Goal: Task Accomplishment & Management: Complete application form

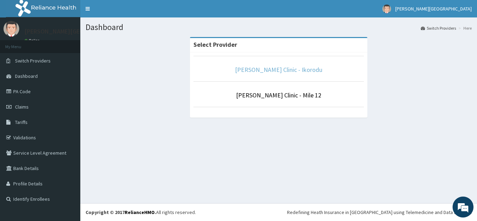
click at [281, 71] on link "Bernice Clinic - Ikorodu" at bounding box center [278, 70] width 87 height 8
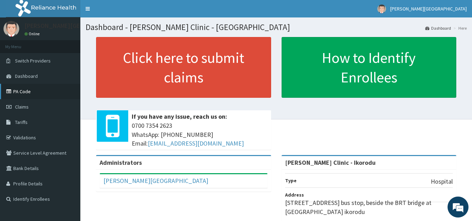
click at [47, 93] on link "PA Code" at bounding box center [40, 91] width 80 height 15
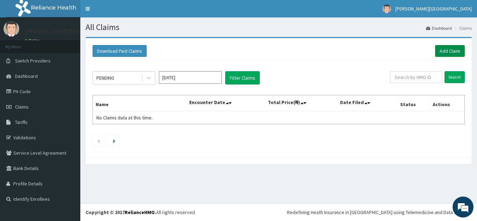
click at [459, 51] on link "Add Claim" at bounding box center [450, 51] width 30 height 12
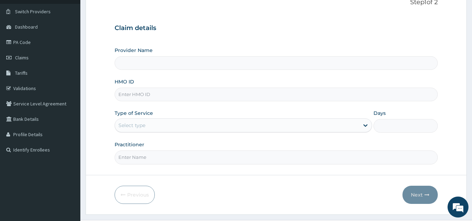
type input "[PERSON_NAME] Clinic - Ikorodu"
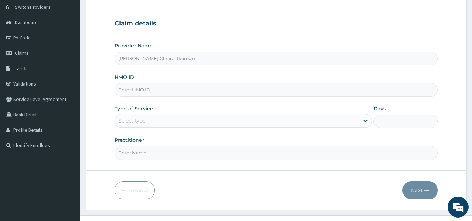
scroll to position [54, 0]
click at [166, 89] on input "HMO ID" at bounding box center [275, 90] width 323 height 14
type input "PNS/10201/A"
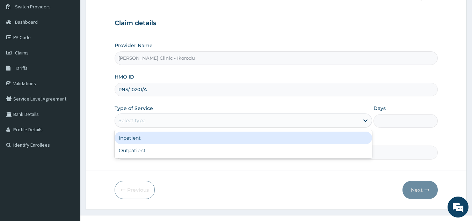
click at [144, 121] on div "Select type" at bounding box center [131, 120] width 27 height 7
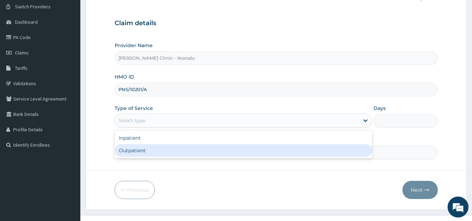
click at [140, 147] on div "Outpatient" at bounding box center [242, 150] width 257 height 13
type input "1"
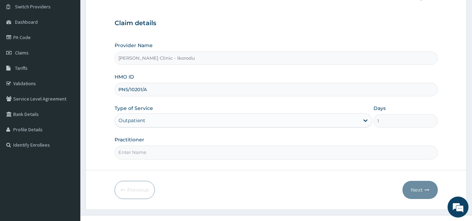
click at [147, 157] on input "Practitioner" at bounding box center [275, 153] width 323 height 14
type input "DR PETER"
click at [410, 192] on button "Next" at bounding box center [419, 190] width 35 height 18
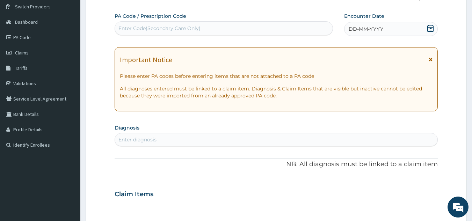
click at [167, 29] on div "Enter Code(Secondary Care Only)" at bounding box center [159, 28] width 82 height 7
type input "PA/82FD5C"
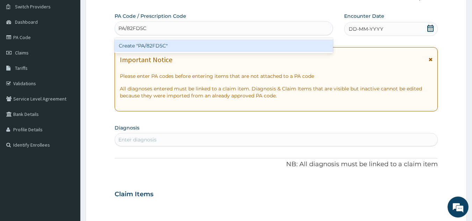
click at [168, 45] on div "Create "PA/82FD5C"" at bounding box center [223, 45] width 219 height 13
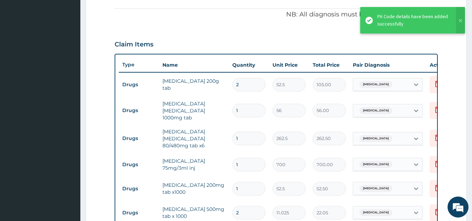
scroll to position [209, 0]
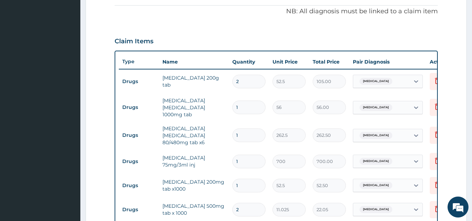
click at [244, 77] on input "2" at bounding box center [248, 82] width 33 height 14
type input "0.00"
type input "1"
type input "52.50"
type input "14"
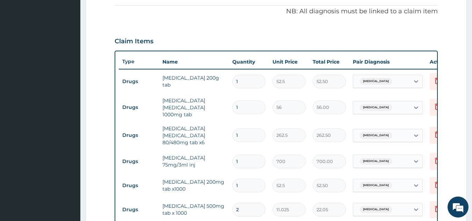
type input "735.00"
type input "14"
click at [234, 105] on input "1" at bounding box center [248, 108] width 33 height 14
type input "21"
type input "1176.00"
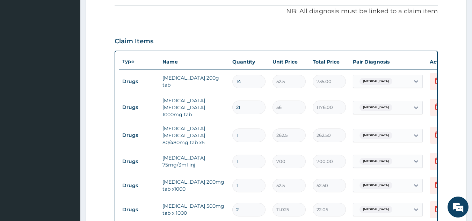
type input "21"
click at [247, 128] on input "1" at bounding box center [248, 135] width 33 height 14
type input "0.00"
type input "6"
type input "1575.00"
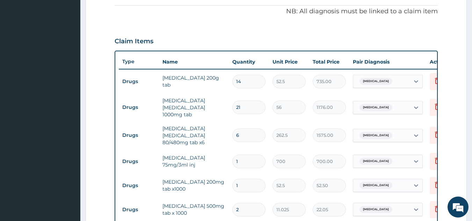
type input "6"
click at [239, 157] on input "1" at bounding box center [248, 162] width 33 height 14
click at [239, 179] on input "1" at bounding box center [248, 186] width 33 height 14
type input "0.00"
type input "4"
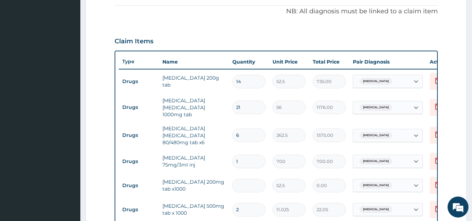
type input "210.00"
type input "42"
type input "2205.00"
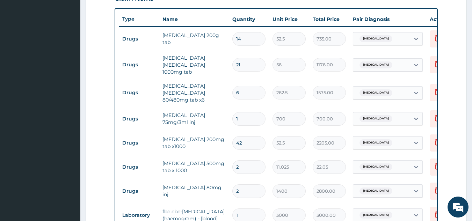
scroll to position [252, 0]
type input "42"
click at [245, 156] on td "2" at bounding box center [249, 166] width 40 height 21
click at [244, 160] on input "2" at bounding box center [248, 167] width 33 height 14
type input "0.00"
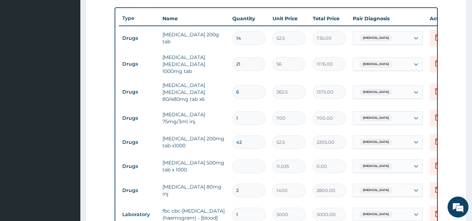
type input "1"
type input "11.03"
type input "18"
type input "198.45"
type input "18"
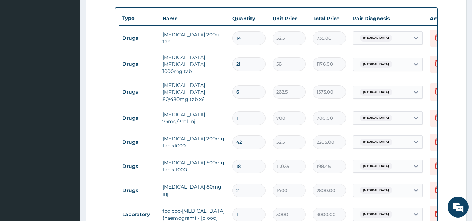
click at [240, 178] on tr "Drugs artemether 80mg inj 2 1400 2800.00 Malaria Delete" at bounding box center [290, 190] width 342 height 24
click at [246, 186] on input "2" at bounding box center [248, 191] width 33 height 14
type input "0.00"
type input "6"
type input "8400.00"
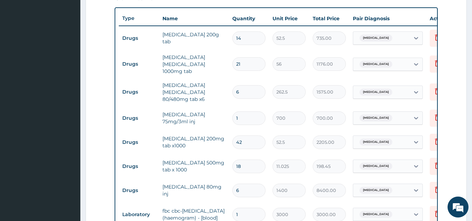
type input "6"
click at [257, 208] on input "1" at bounding box center [248, 215] width 33 height 14
type input "0"
type input "0.00"
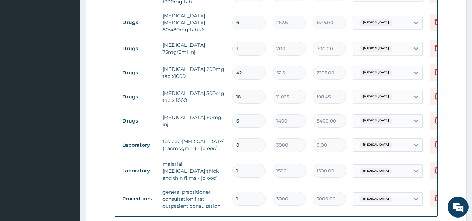
scroll to position [322, 0]
type input "1"
type input "3000.00"
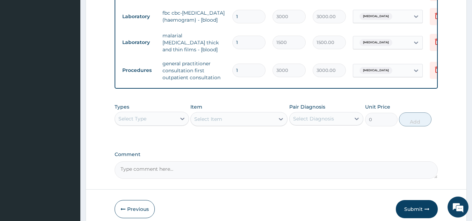
scroll to position [479, 0]
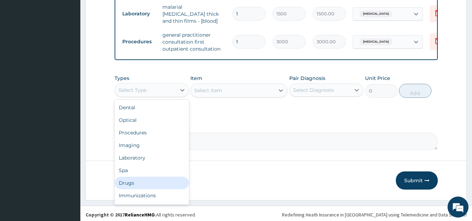
drag, startPoint x: 166, startPoint y: 91, endPoint x: 138, endPoint y: 177, distance: 90.7
click at [138, 97] on div "option Drugs focused, 7 of 10. 10 results available. Use Up and Down to choose …" at bounding box center [151, 90] width 74 height 14
click at [138, 177] on div "Drugs" at bounding box center [151, 183] width 74 height 13
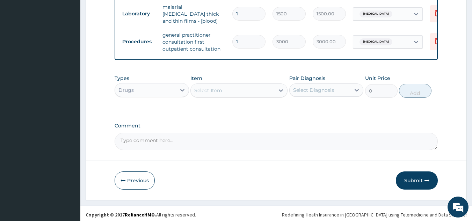
click at [255, 89] on div "Select Item" at bounding box center [233, 90] width 84 height 11
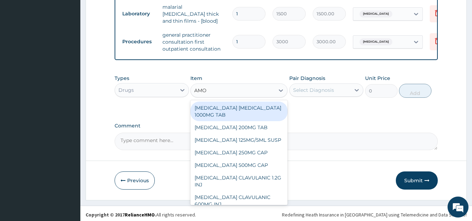
type input "AMOX"
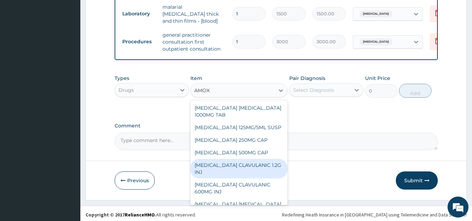
click at [254, 166] on div "AMOXICILLIN CLAVULANIC 1.2G INJ" at bounding box center [238, 169] width 97 height 20
type input "2100"
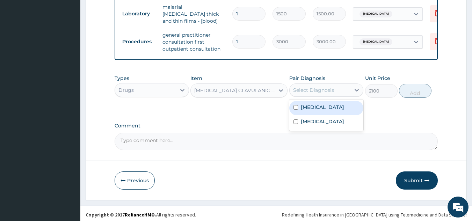
drag, startPoint x: 354, startPoint y: 87, endPoint x: 328, endPoint y: 109, distance: 34.4
click at [328, 97] on div "option Tonsillitis focused, 1 of 2. 2 results available. Use Up and Down to cho…" at bounding box center [326, 89] width 74 height 13
click at [328, 109] on div "Tonsillitis" at bounding box center [326, 108] width 74 height 14
checkbox input "true"
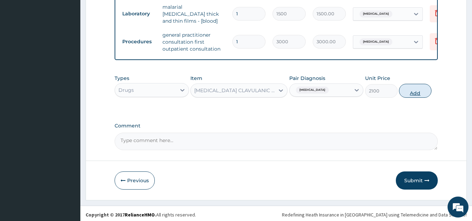
click at [411, 93] on button "Add" at bounding box center [415, 91] width 32 height 14
type input "0"
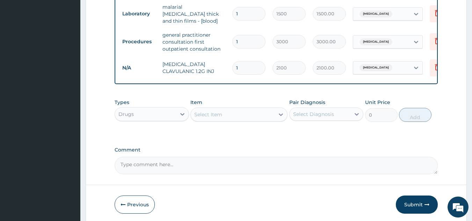
scroll to position [503, 0]
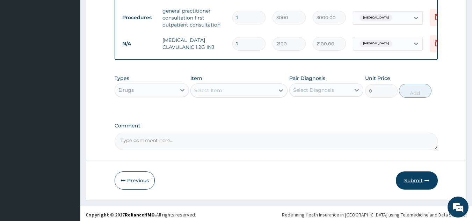
click at [408, 176] on button "Submit" at bounding box center [416, 180] width 42 height 18
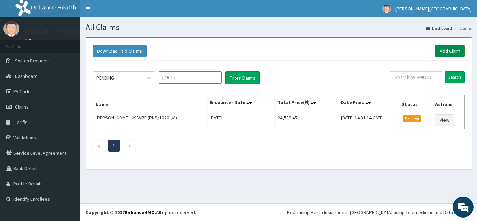
click at [449, 50] on link "Add Claim" at bounding box center [450, 51] width 30 height 12
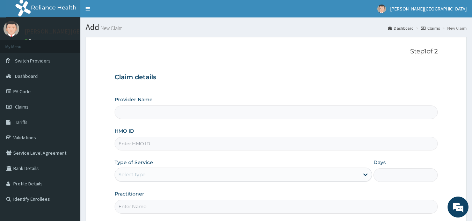
drag, startPoint x: 0, startPoint y: 0, endPoint x: 186, endPoint y: 147, distance: 237.1
click at [186, 147] on input "HMO ID" at bounding box center [275, 144] width 323 height 14
type input "REB"
type input "[PERSON_NAME] Clinic - Ikorodu"
click at [142, 143] on input "REB/10019/A" at bounding box center [275, 144] width 323 height 14
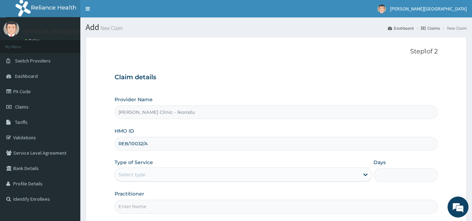
type input "REB/10032/A"
click at [170, 159] on div "Type of Service Select type" at bounding box center [242, 170] width 257 height 23
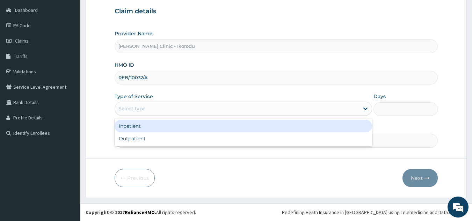
click at [179, 104] on div "Select type" at bounding box center [237, 108] width 244 height 11
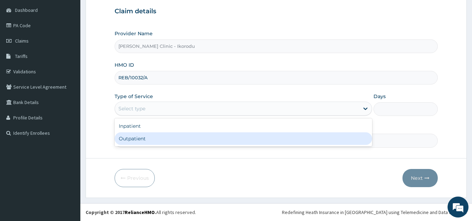
click at [150, 139] on div "Outpatient" at bounding box center [242, 138] width 257 height 13
type input "1"
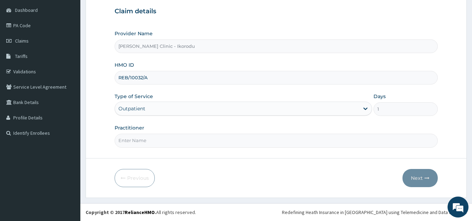
drag, startPoint x: 150, startPoint y: 139, endPoint x: 147, endPoint y: 143, distance: 5.5
click at [147, 143] on input "Practitioner" at bounding box center [275, 141] width 323 height 14
type input "DR PETER"
click at [421, 177] on button "Next" at bounding box center [419, 178] width 35 height 18
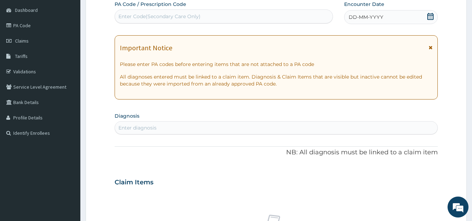
click at [244, 19] on div "Enter Code(Secondary Care Only)" at bounding box center [224, 16] width 218 height 11
type input "PA/ACCD38"
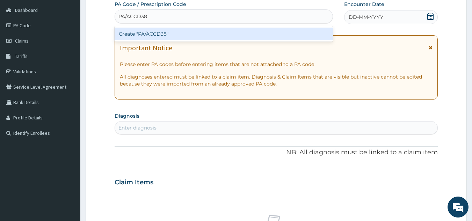
click at [223, 38] on div "Create "PA/ACCD38"" at bounding box center [223, 34] width 219 height 13
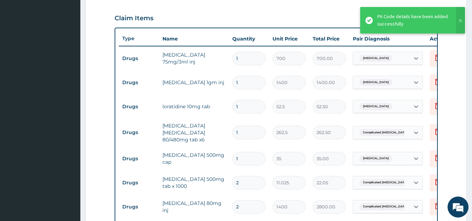
scroll to position [231, 0]
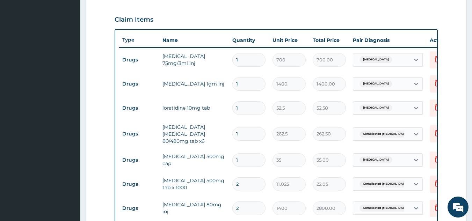
click at [246, 108] on input "1" at bounding box center [248, 108] width 33 height 14
type input "10"
type input "525.00"
type input "10"
click at [243, 136] on input "1" at bounding box center [248, 134] width 33 height 14
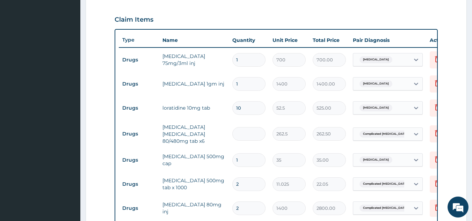
type input "0.00"
type input "6"
type input "1575.00"
type input "6"
click at [247, 158] on input "1" at bounding box center [248, 160] width 33 height 14
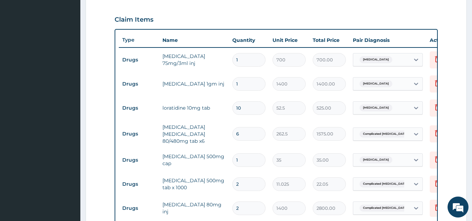
type input "14"
type input "490.00"
type input "14"
click at [248, 182] on input "2" at bounding box center [248, 184] width 33 height 14
type input "0.00"
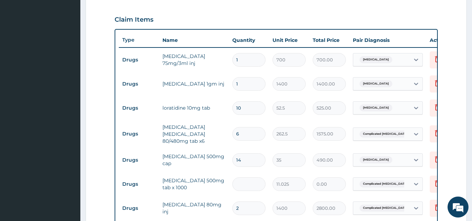
type input "1"
type input "11.03"
type input "18"
type input "198.45"
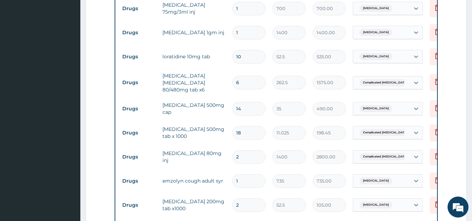
scroll to position [283, 0]
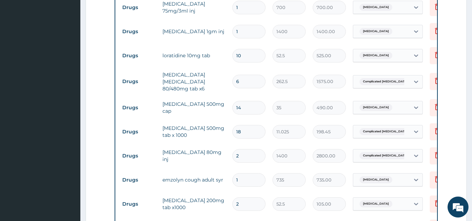
type input "18"
click at [249, 157] on input "2" at bounding box center [248, 156] width 33 height 14
type input "0.00"
type input "6"
type input "8400.00"
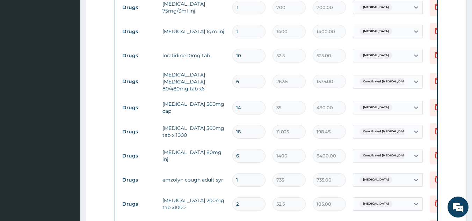
type input "6"
click at [249, 200] on input "2" at bounding box center [248, 204] width 33 height 14
type input "28"
type input "1470.00"
type input "28"
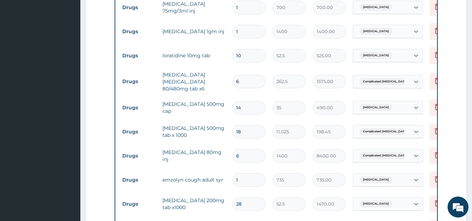
click at [258, 211] on tr "Drugs metronidazole 200mg tab x1000 28 52.5 1470.00 Typhoid fever Delete" at bounding box center [290, 204] width 342 height 24
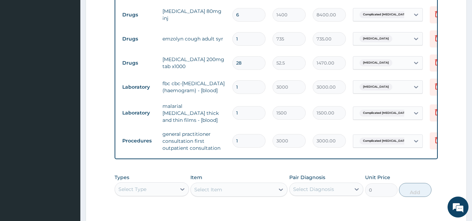
scroll to position [527, 0]
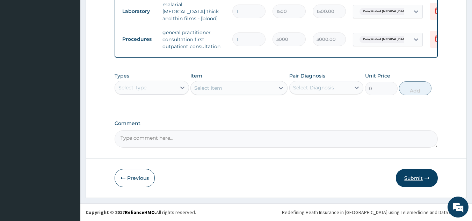
click at [417, 179] on button "Submit" at bounding box center [416, 178] width 42 height 18
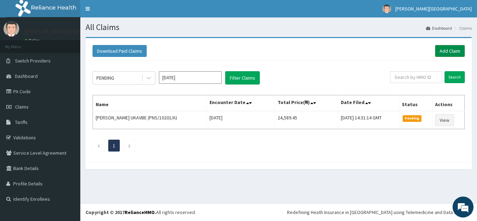
click at [447, 52] on link "Add Claim" at bounding box center [450, 51] width 30 height 12
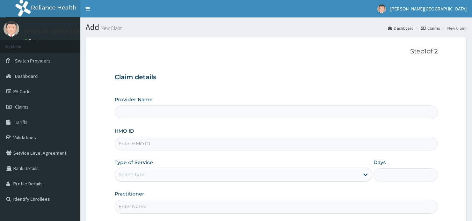
click at [240, 146] on input "HMO ID" at bounding box center [275, 144] width 323 height 14
type input "REB"
type input "[PERSON_NAME] Clinic - Ikorodu"
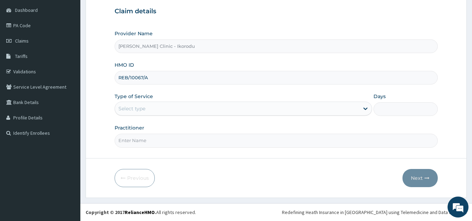
type input "REB/10067/A"
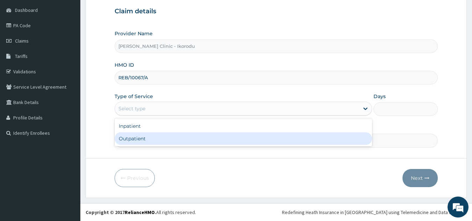
drag, startPoint x: 212, startPoint y: 112, endPoint x: 177, endPoint y: 139, distance: 44.0
click at [177, 116] on div "option Outpatient focused, 2 of 2. 2 results available. Use Up and Down to choo…" at bounding box center [242, 109] width 257 height 14
click at [177, 139] on div "Outpatient" at bounding box center [242, 138] width 257 height 13
type input "1"
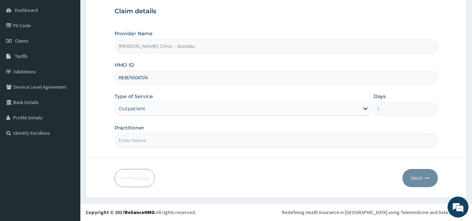
click at [153, 139] on input "Practitioner" at bounding box center [275, 141] width 323 height 14
type input "DR PETER"
click at [427, 177] on icon "button" at bounding box center [426, 178] width 5 height 5
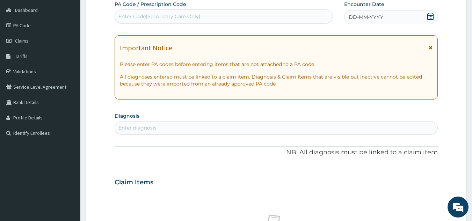
click at [179, 11] on div "Enter Code(Secondary Care Only)" at bounding box center [224, 16] width 218 height 11
type input "PA/6CD502"
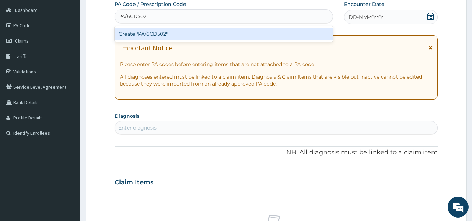
click at [180, 36] on div "Create "PA/6CD502"" at bounding box center [223, 34] width 219 height 13
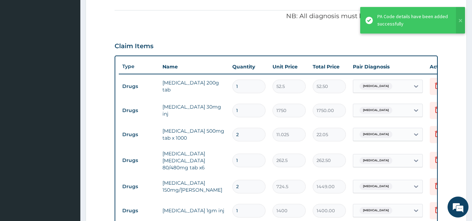
scroll to position [204, 0]
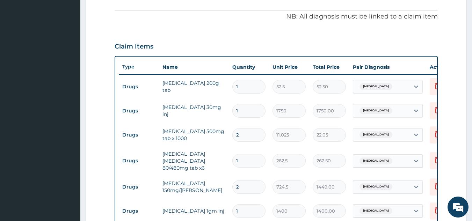
click at [243, 89] on input "1" at bounding box center [248, 87] width 33 height 14
type input "14"
type input "735.00"
type input "14"
click at [245, 137] on input "2" at bounding box center [248, 135] width 33 height 14
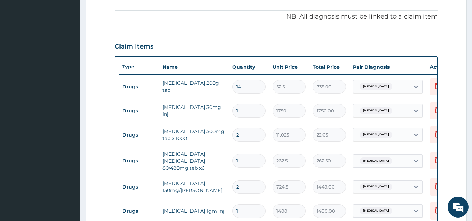
type input "0.00"
type input "1"
type input "11.03"
type input "18"
type input "198.45"
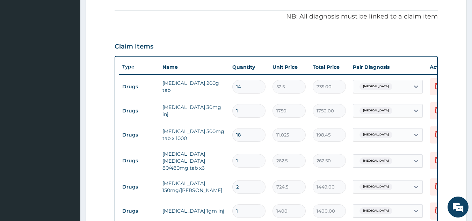
type input "18"
click at [247, 164] on input "1" at bounding box center [248, 161] width 33 height 14
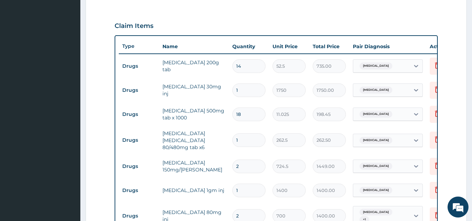
scroll to position [231, 0]
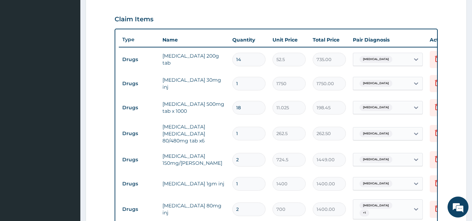
type input "0.00"
type input "6"
type input "1575.00"
type input "6"
click at [239, 160] on input "2" at bounding box center [248, 160] width 33 height 14
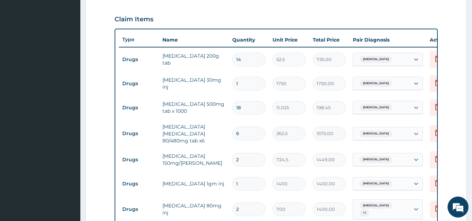
type input "0.00"
type input "6"
type input "4347.00"
type input "6"
click at [250, 199] on td "2" at bounding box center [249, 209] width 40 height 21
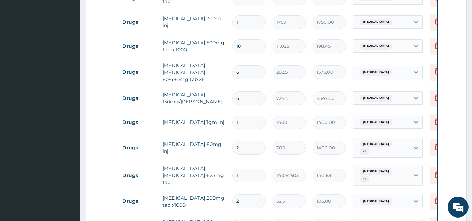
scroll to position [293, 0]
click at [249, 168] on input "1" at bounding box center [248, 175] width 33 height 14
type input "14"
type input "1968.75"
type input "14"
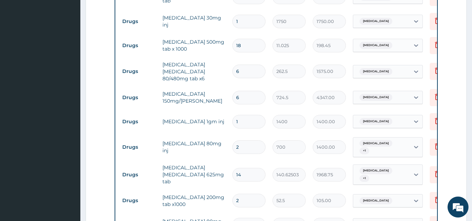
click at [219, 188] on tr "Drugs metronidazole 200mg tab x1000 2 52.5 105.00 Pharyngitis Delete" at bounding box center [290, 200] width 342 height 24
click at [245, 194] on input "2" at bounding box center [248, 201] width 33 height 14
type input "21"
type input "1102.50"
type input "21"
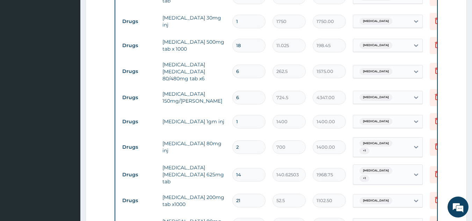
click at [269, 190] on td "52.5" at bounding box center [289, 200] width 40 height 21
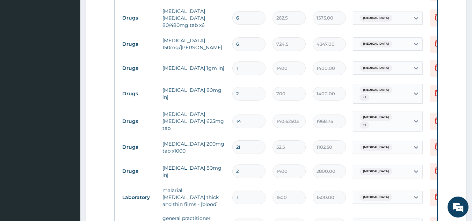
scroll to position [348, 0]
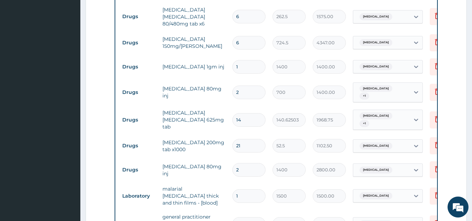
click at [244, 163] on input "2" at bounding box center [248, 170] width 33 height 14
type input "0.00"
type input "6"
type input "8400.00"
type input "6"
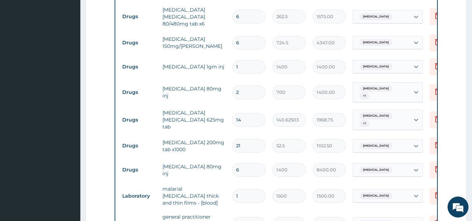
click at [260, 189] on input "1" at bounding box center [248, 196] width 33 height 14
type input "0"
type input "0.00"
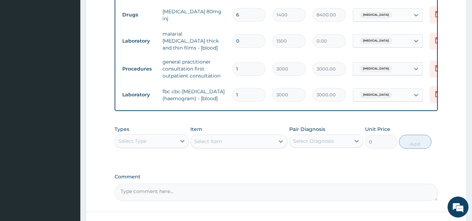
scroll to position [508, 0]
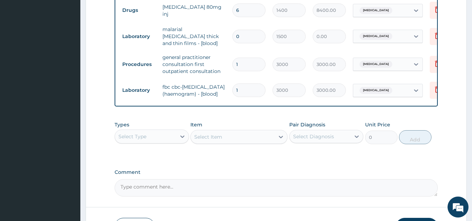
type input "0"
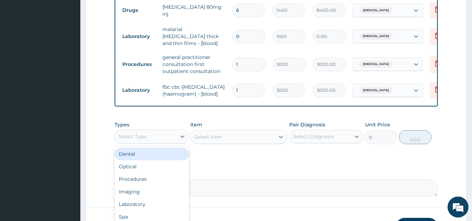
click at [154, 131] on div "Select Type" at bounding box center [145, 136] width 61 height 11
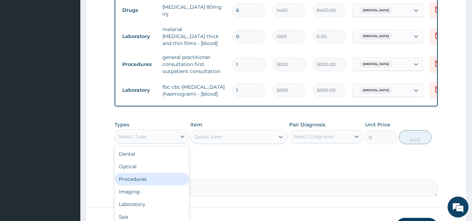
scroll to position [24, 0]
click at [159, 174] on div "Laboratory" at bounding box center [151, 180] width 74 height 13
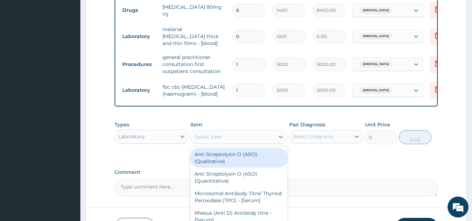
click at [255, 131] on div "Select Item" at bounding box center [233, 136] width 84 height 11
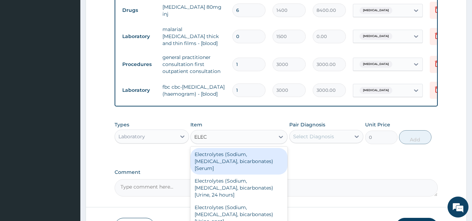
type input "ELECT"
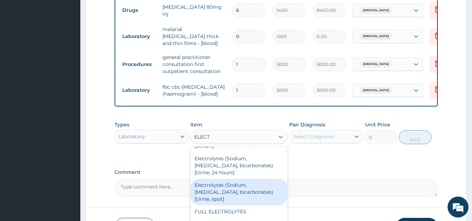
scroll to position [551, 0]
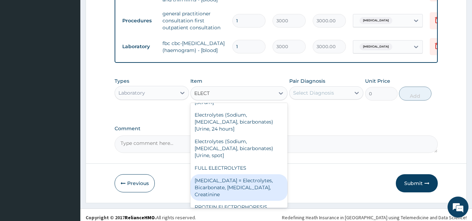
click at [242, 174] on div "Renal Function Tests = Electrolytes, Bicarbonate, Urea, Creatinine" at bounding box center [238, 187] width 97 height 27
type input "4500"
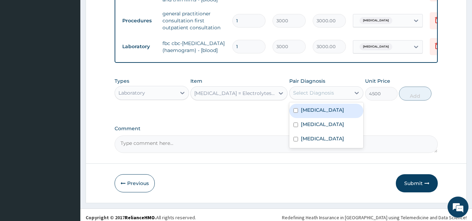
click at [335, 91] on div "Select Diagnosis" at bounding box center [319, 92] width 61 height 11
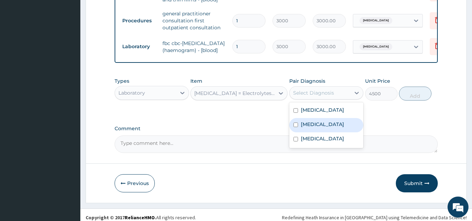
click at [324, 121] on label "Typhoid fever" at bounding box center [322, 124] width 43 height 7
checkbox input "true"
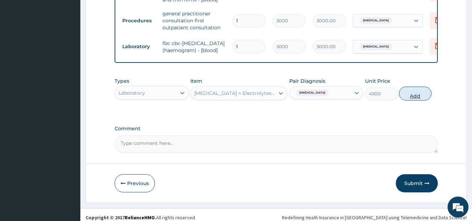
click at [416, 92] on button "Add" at bounding box center [415, 94] width 32 height 14
type input "0"
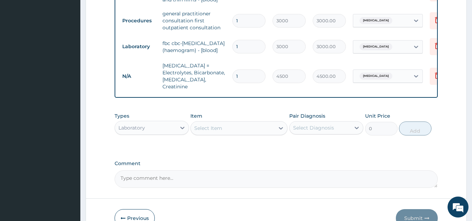
scroll to position [579, 0]
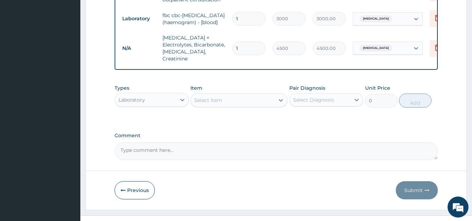
click at [375, 142] on textarea "Comment" at bounding box center [275, 150] width 323 height 17
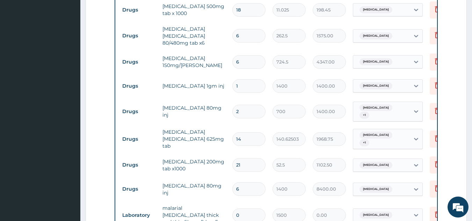
scroll to position [0, 0]
click at [241, 208] on input "0" at bounding box center [248, 215] width 33 height 14
type input "1"
type input "1500.00"
type input "0"
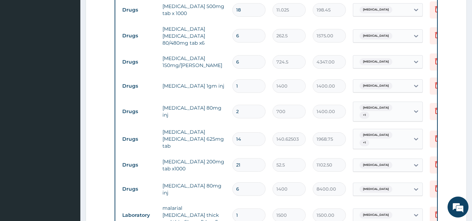
type input "0.00"
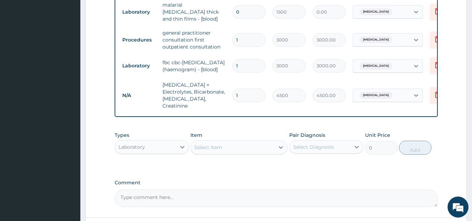
scroll to position [579, 0]
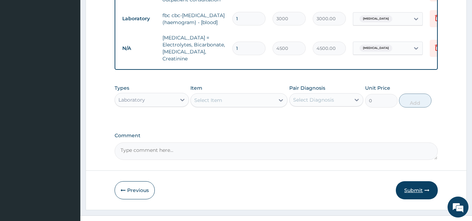
click at [406, 181] on button "Submit" at bounding box center [416, 190] width 42 height 18
click at [415, 181] on button "Submit" at bounding box center [416, 190] width 42 height 18
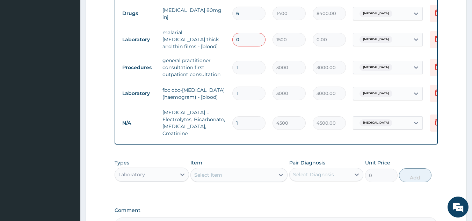
scroll to position [503, 0]
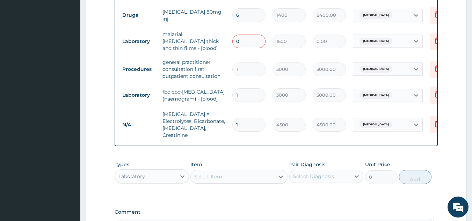
click at [246, 35] on input "0" at bounding box center [248, 42] width 33 height 14
type input "1"
type input "1500.00"
type input "1"
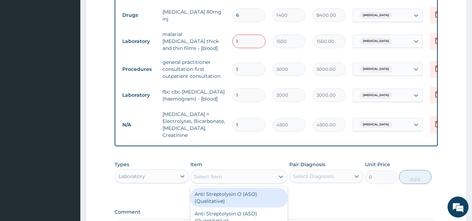
click at [268, 171] on div "Select Item" at bounding box center [233, 176] width 84 height 11
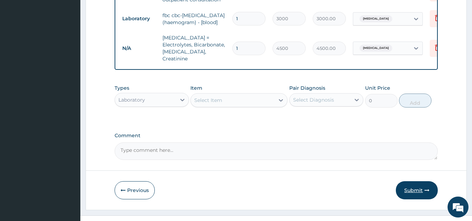
click at [407, 181] on button "Submit" at bounding box center [416, 190] width 42 height 18
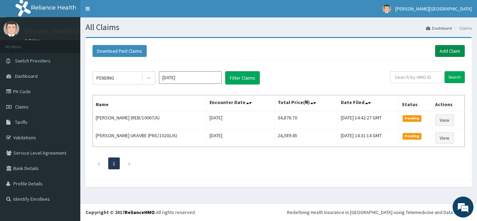
click at [446, 49] on link "Add Claim" at bounding box center [450, 51] width 30 height 12
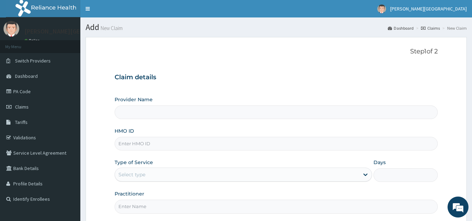
type input "[PERSON_NAME] Clinic - Ikorodu"
click at [187, 143] on input "HMO ID" at bounding box center [275, 144] width 323 height 14
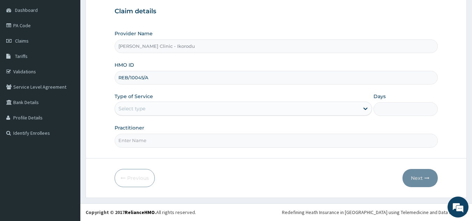
type input "REB/10045/A"
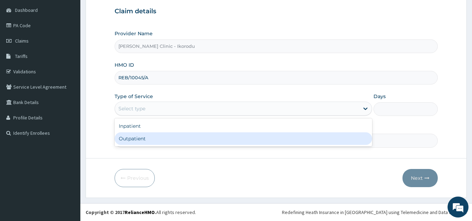
drag, startPoint x: 181, startPoint y: 104, endPoint x: 146, endPoint y: 138, distance: 49.4
click at [146, 116] on div "option Outpatient focused, 2 of 2. 2 results available. Use Up and Down to choo…" at bounding box center [242, 109] width 257 height 14
click at [146, 138] on div "Outpatient" at bounding box center [242, 138] width 257 height 13
type input "1"
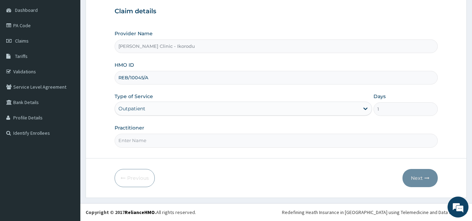
click at [142, 145] on input "Practitioner" at bounding box center [275, 141] width 323 height 14
type input "DR [PERSON_NAME]"
click at [427, 177] on icon "button" at bounding box center [426, 178] width 5 height 5
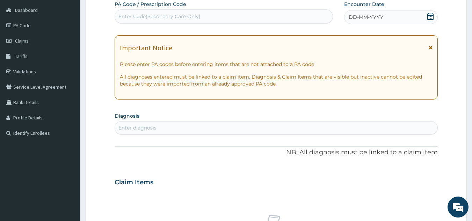
click at [195, 14] on div "Enter Code(Secondary Care Only)" at bounding box center [159, 16] width 82 height 7
type input "PA/854559"
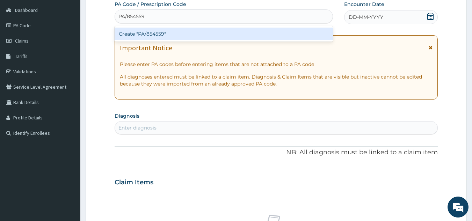
click at [190, 30] on div "Create "PA/854559"" at bounding box center [223, 34] width 219 height 13
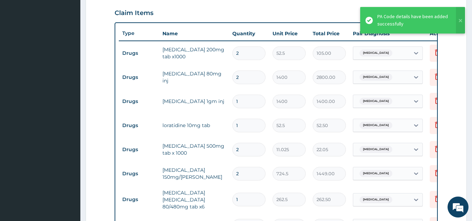
scroll to position [237, 0]
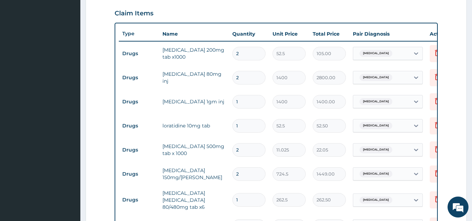
click at [252, 59] on input "2" at bounding box center [248, 54] width 33 height 14
type input "28"
type input "1470.00"
type input "28"
click at [242, 76] on input "2" at bounding box center [248, 78] width 33 height 14
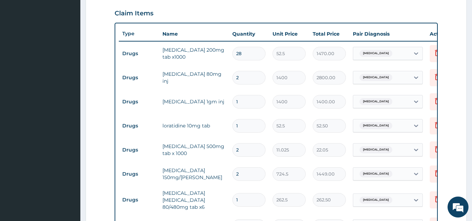
click at [242, 76] on input "2" at bounding box center [248, 78] width 33 height 14
type input "0.00"
type input "6"
type input "8400.00"
type input "6"
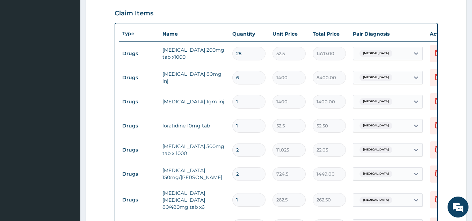
click at [244, 131] on input "1" at bounding box center [248, 126] width 33 height 14
type input "10"
type input "525.00"
type input "10"
click at [250, 140] on td "2" at bounding box center [249, 150] width 40 height 21
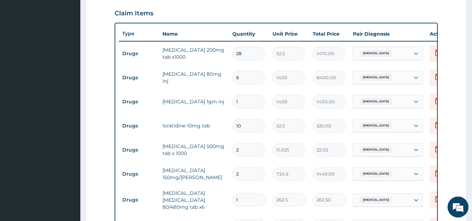
scroll to position [263, 0]
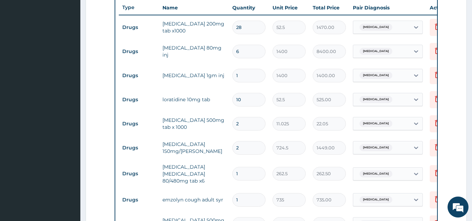
click at [247, 123] on input "2" at bounding box center [248, 124] width 33 height 14
type input "0.00"
type input "2"
type input "22.05"
type input "0.00"
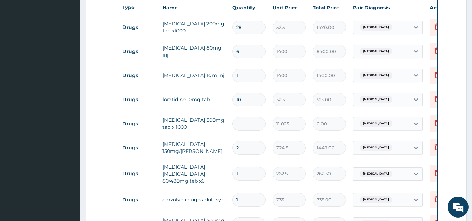
type input "1"
type input "11.03"
type input "18"
type input "198.45"
type input "18"
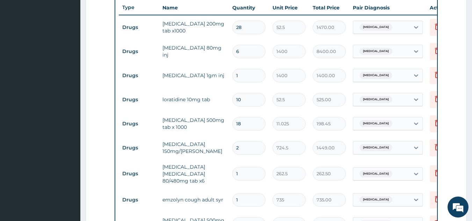
click at [251, 151] on input "2" at bounding box center [248, 148] width 33 height 14
type input "0.00"
type input "4"
type input "2898.00"
type input "4"
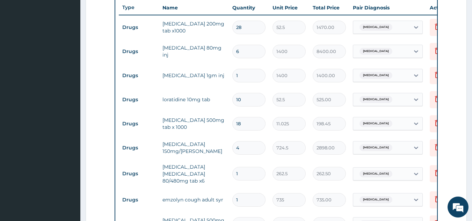
click at [261, 167] on input "1" at bounding box center [248, 174] width 33 height 14
type input "0.00"
type input "6"
type input "1575.00"
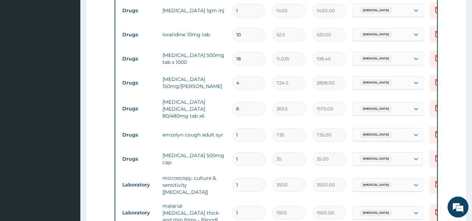
scroll to position [328, 0]
type input "6"
click at [250, 156] on input "1" at bounding box center [248, 159] width 33 height 14
type input "14"
type input "490.00"
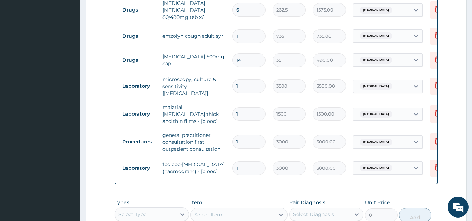
scroll to position [469, 0]
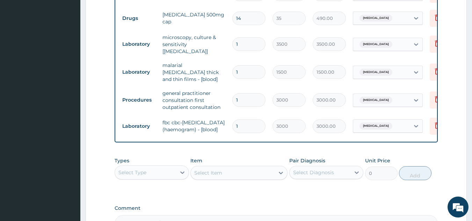
type input "14"
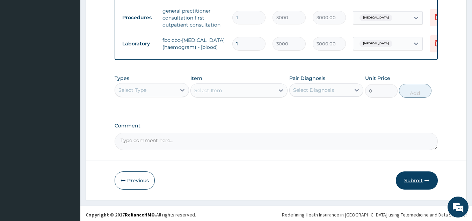
click at [423, 176] on button "Submit" at bounding box center [416, 180] width 42 height 18
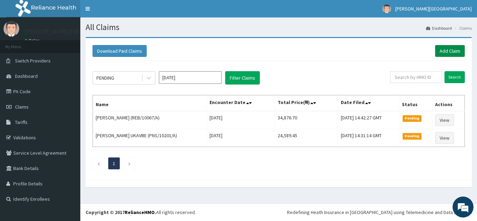
click at [449, 53] on link "Add Claim" at bounding box center [450, 51] width 30 height 12
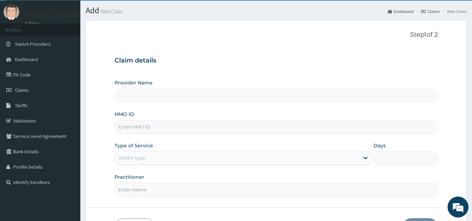
scroll to position [21, 0]
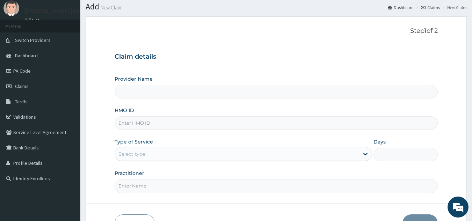
type input "[PERSON_NAME] Clinic - Ikorodu"
click at [141, 121] on input "HMO ID" at bounding box center [275, 123] width 323 height 14
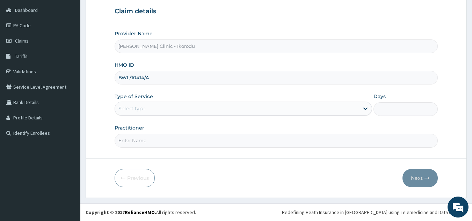
type input "BWL/10414/A"
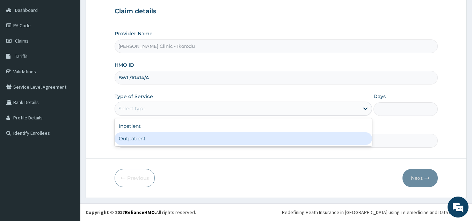
drag, startPoint x: 160, startPoint y: 108, endPoint x: 142, endPoint y: 141, distance: 37.8
click at [142, 116] on div "option Outpatient focused, 2 of 2. 2 results available. Use Up and Down to choo…" at bounding box center [242, 109] width 257 height 14
click at [142, 141] on div "Outpatient" at bounding box center [242, 138] width 257 height 13
type input "1"
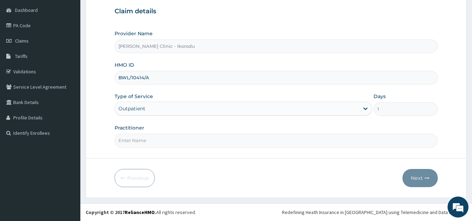
click at [148, 142] on input "Practitioner" at bounding box center [275, 141] width 323 height 14
type input "DR [PERSON_NAME]"
click at [423, 176] on button "Next" at bounding box center [419, 178] width 35 height 18
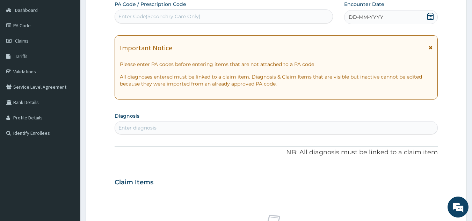
click at [186, 12] on div "Enter Code(Secondary Care Only)" at bounding box center [224, 16] width 218 height 11
type input "PA/4E4837"
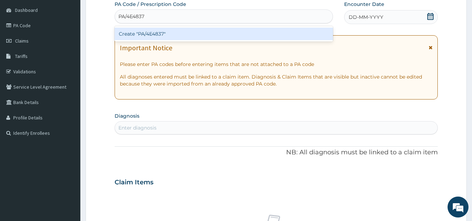
click at [180, 32] on div "Create "PA/4E4837"" at bounding box center [223, 34] width 219 height 13
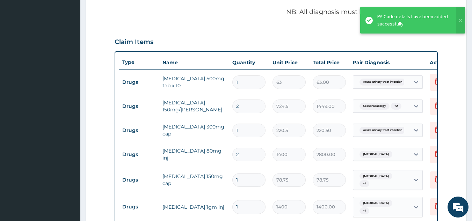
scroll to position [208, 0]
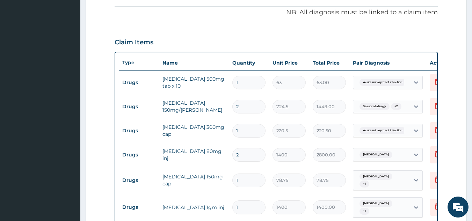
click at [246, 80] on input "1" at bounding box center [248, 83] width 33 height 14
type input "14"
type input "882.00"
type input "14"
click at [248, 98] on td "2" at bounding box center [249, 106] width 40 height 21
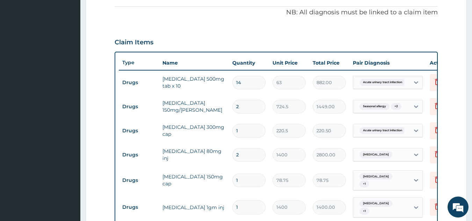
click at [247, 103] on input "2" at bounding box center [248, 107] width 33 height 14
type input "0.00"
type input "4"
type input "2898.00"
type input "4"
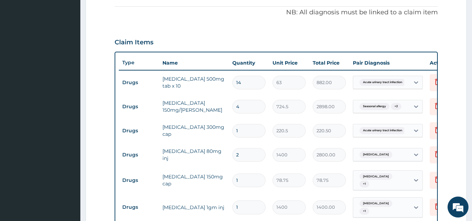
click at [245, 128] on input "1" at bounding box center [248, 131] width 33 height 14
type input "18"
type input "3969.00"
type input "18"
click at [245, 151] on input "2" at bounding box center [248, 155] width 33 height 14
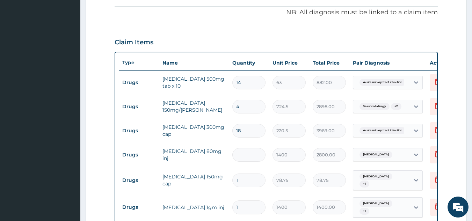
type input "0.00"
type input "6"
type input "8400.00"
type input "6"
click at [233, 167] on tr "Drugs fluconazole 150mg cap 1 78.75 78.75 Sepsis + 1 Delete" at bounding box center [290, 180] width 342 height 27
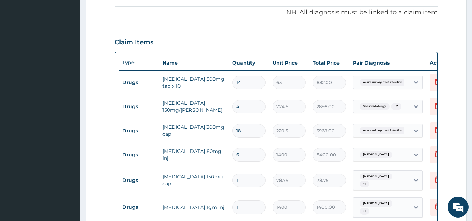
click at [243, 184] on input "1" at bounding box center [248, 180] width 33 height 14
type input "14"
type input "1102.50"
type input "14"
click at [272, 197] on td "1400" at bounding box center [289, 207] width 40 height 21
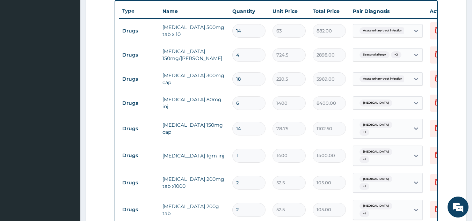
scroll to position [260, 0]
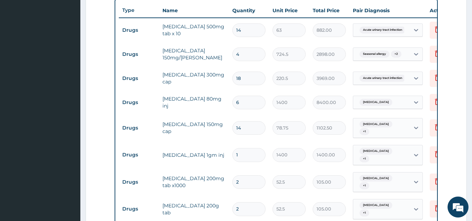
click at [245, 175] on input "2" at bounding box center [248, 182] width 33 height 14
type input "28"
type input "1470.00"
type input "28"
click at [258, 184] on td "28" at bounding box center [249, 182] width 40 height 21
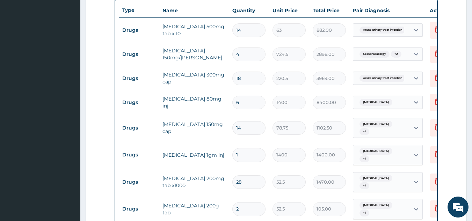
click at [245, 202] on input "2" at bounding box center [248, 209] width 33 height 14
type input "0.00"
type input "1"
type input "52.50"
type input "14"
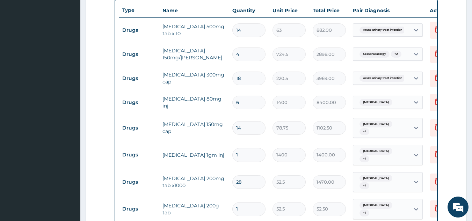
type input "735.00"
type input "14"
click at [278, 185] on tr "Drugs metronidazole 200mg tab x1000 28 52.5 1470.00 Sepsis + 1 Delete" at bounding box center [290, 182] width 342 height 27
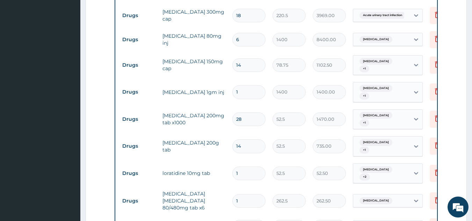
scroll to position [324, 0]
click at [242, 166] on input "1" at bounding box center [248, 173] width 33 height 14
type input "10"
type input "525.00"
type input "10"
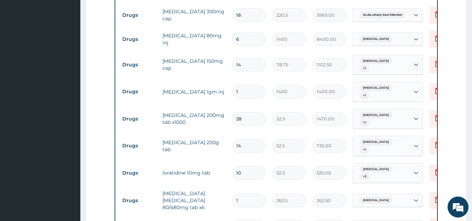
click at [225, 168] on tr "Drugs loratidine 10mg tab 10 52.5 525.00 Typhoid fever + 2 Delete" at bounding box center [290, 173] width 342 height 27
click at [242, 194] on input "1" at bounding box center [248, 201] width 33 height 14
type input "0.00"
type input "6"
type input "1575.00"
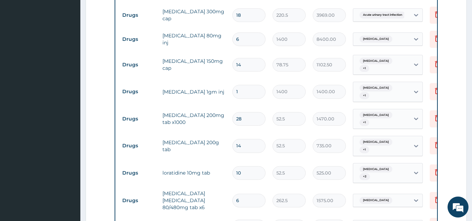
type input "6"
click at [250, 195] on tr "Drugs artemether lumefantrine 80/480mg tab x6 6 262.5 1575.00 Malaria Delete" at bounding box center [290, 200] width 342 height 28
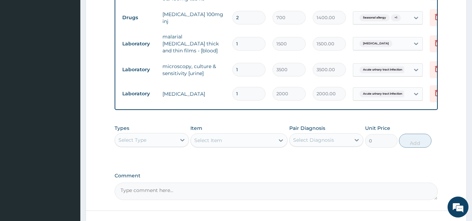
scroll to position [535, 0]
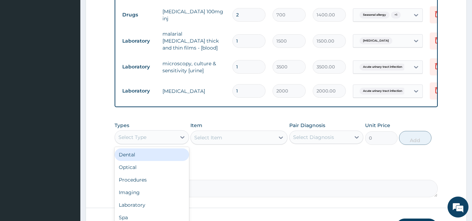
click at [132, 134] on div "Select Type" at bounding box center [132, 137] width 28 height 7
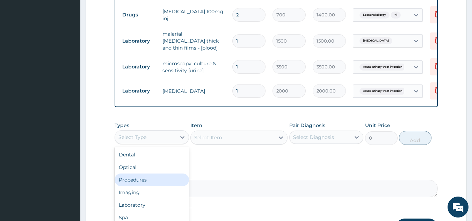
click at [136, 173] on div "Procedures" at bounding box center [151, 179] width 74 height 13
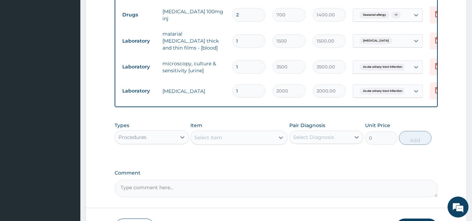
click at [221, 134] on div "Select Item" at bounding box center [208, 137] width 28 height 7
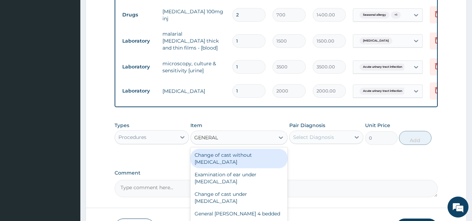
type input "GENERAL P"
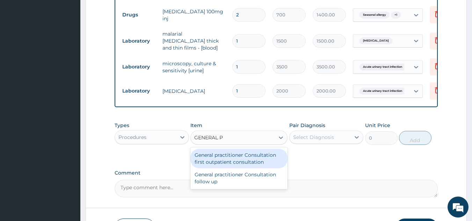
click at [229, 149] on div "General practitioner Consultation first outpatient consultation" at bounding box center [238, 159] width 97 height 20
type input "3000"
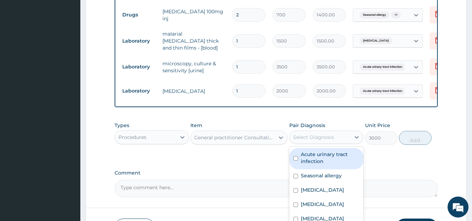
drag, startPoint x: 312, startPoint y: 117, endPoint x: 321, endPoint y: 145, distance: 29.2
click at [321, 144] on div "option Acute urinary tract infection focused, 1 of 5. 5 results available. Use …" at bounding box center [326, 137] width 74 height 13
click at [321, 151] on label "Acute urinary tract infection" at bounding box center [330, 158] width 59 height 14
checkbox input "true"
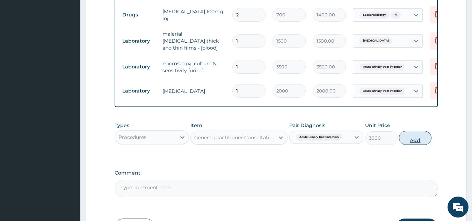
click at [405, 131] on button "Add" at bounding box center [415, 138] width 32 height 14
type input "0"
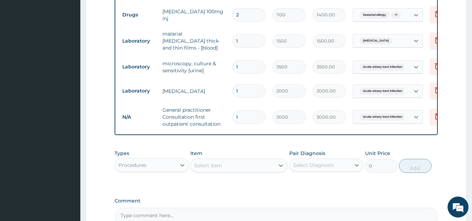
scroll to position [595, 0]
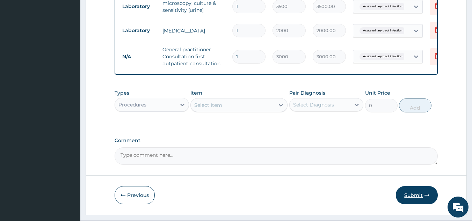
click at [416, 186] on button "Submit" at bounding box center [416, 195] width 42 height 18
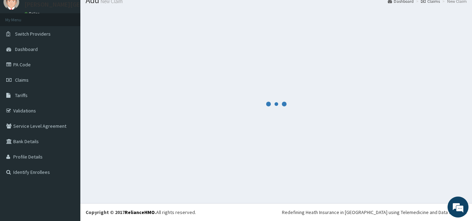
scroll to position [27, 0]
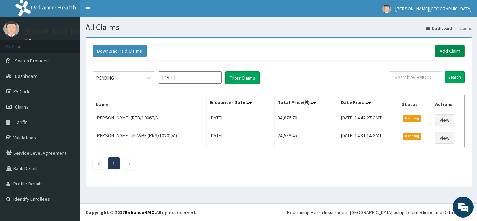
click at [450, 52] on link "Add Claim" at bounding box center [450, 51] width 30 height 12
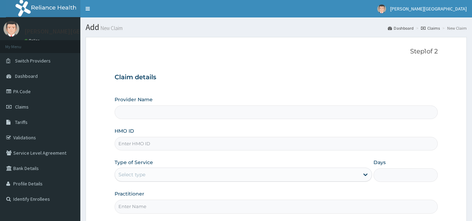
drag, startPoint x: 0, startPoint y: 0, endPoint x: 190, endPoint y: 138, distance: 234.4
click at [190, 138] on input "HMO ID" at bounding box center [275, 144] width 323 height 14
type input "C"
type input "[PERSON_NAME] Clinic - Ikorodu"
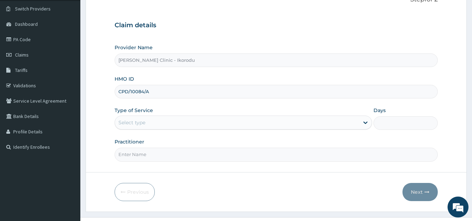
scroll to position [52, 0]
type input "CPD/10084/A"
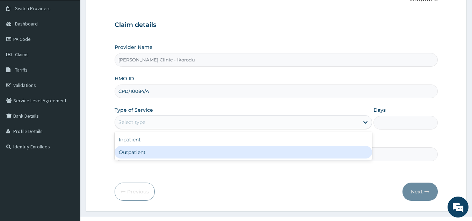
drag, startPoint x: 190, startPoint y: 126, endPoint x: 165, endPoint y: 151, distance: 35.3
click at [165, 129] on div "option Outpatient focused, 2 of 2. 2 results available. Use Up and Down to choo…" at bounding box center [242, 122] width 257 height 14
click at [165, 151] on div "Outpatient" at bounding box center [242, 152] width 257 height 13
type input "1"
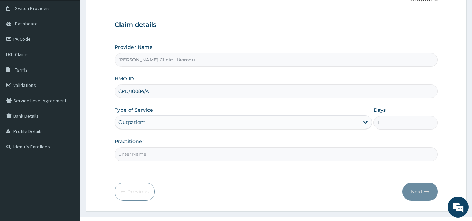
click at [159, 155] on input "Practitioner" at bounding box center [275, 154] width 323 height 14
type input "DR PETER"
click at [419, 191] on button "Next" at bounding box center [419, 192] width 35 height 18
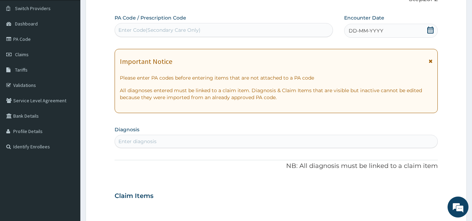
click at [200, 31] on div "Enter Code(Secondary Care Only)" at bounding box center [224, 29] width 218 height 11
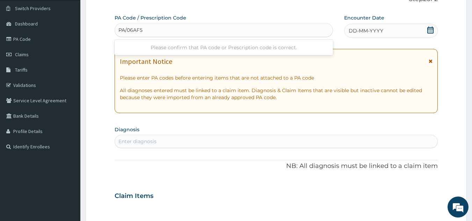
type input "PA/06AF59"
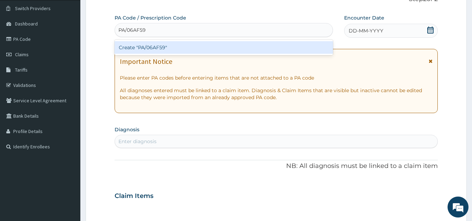
click at [191, 48] on div "Create "PA/06AF59"" at bounding box center [223, 47] width 219 height 13
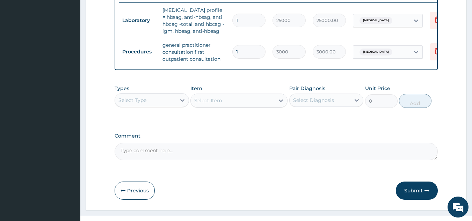
scroll to position [276, 0]
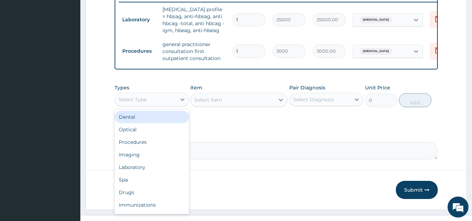
click at [156, 105] on div "Select Type" at bounding box center [145, 99] width 61 height 11
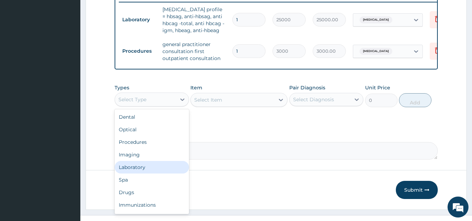
click at [137, 173] on div "Laboratory" at bounding box center [151, 167] width 74 height 13
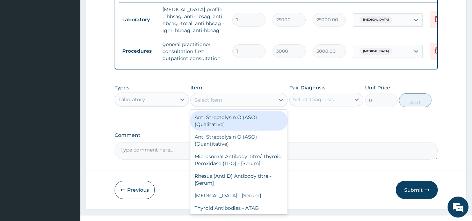
click at [229, 104] on div "Select Item" at bounding box center [233, 99] width 84 height 11
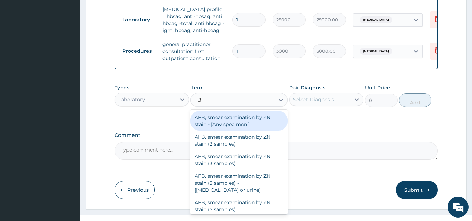
type input "FBC"
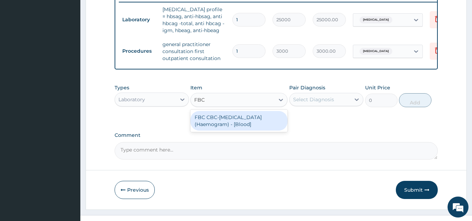
click at [231, 130] on div "FBC CBC-Complete Blood Count (Haemogram) - [Blood]" at bounding box center [238, 121] width 97 height 20
type input "3000"
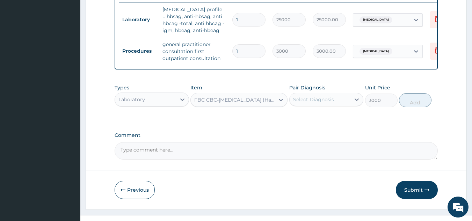
click at [325, 97] on div "Pair Diagnosis Select Diagnosis" at bounding box center [326, 95] width 74 height 23
drag, startPoint x: 325, startPoint y: 101, endPoint x: 319, endPoint y: 125, distance: 24.7
click at [319, 106] on div "option Acute abdomen focused, 1 of 1. 1 result available. Use Up and Down to ch…" at bounding box center [326, 99] width 74 height 13
click at [319, 125] on div "Acute abdomen" at bounding box center [326, 117] width 74 height 14
checkbox input "true"
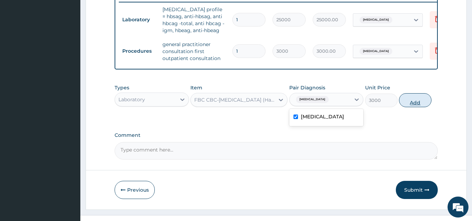
click at [420, 105] on button "Add" at bounding box center [415, 100] width 32 height 14
type input "0"
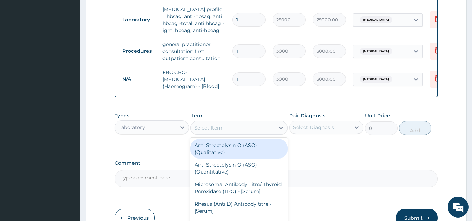
click at [218, 131] on div "Select Item" at bounding box center [208, 127] width 28 height 7
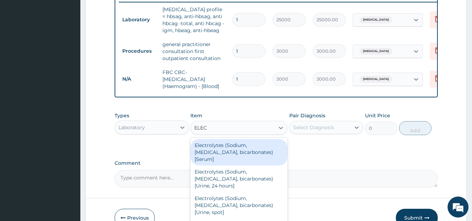
type input "ELECT"
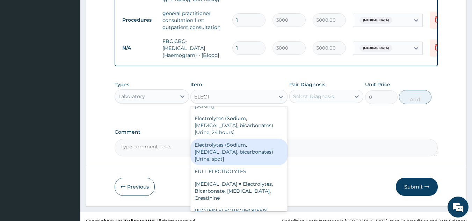
scroll to position [309, 0]
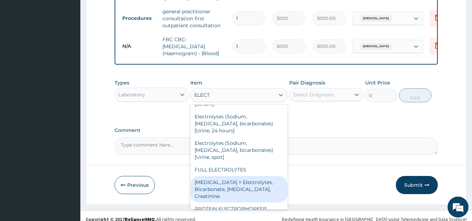
click at [235, 177] on div "Renal Function Tests = Electrolytes, Bicarbonate, Urea, Creatinine" at bounding box center [238, 189] width 97 height 27
type input "4500"
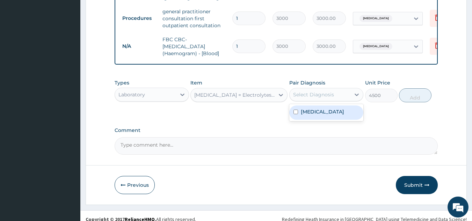
drag, startPoint x: 333, startPoint y: 99, endPoint x: 320, endPoint y: 115, distance: 20.1
click at [320, 101] on div "option Acute abdomen, selected. option Acute abdomen focused, 1 of 1. 1 result …" at bounding box center [326, 94] width 74 height 13
click at [320, 115] on label "Acute abdomen" at bounding box center [322, 111] width 43 height 7
checkbox input "true"
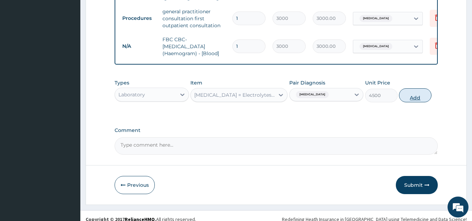
click at [410, 102] on button "Add" at bounding box center [415, 95] width 32 height 14
type input "0"
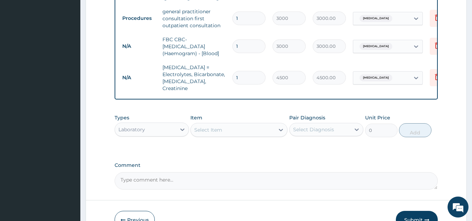
scroll to position [349, 0]
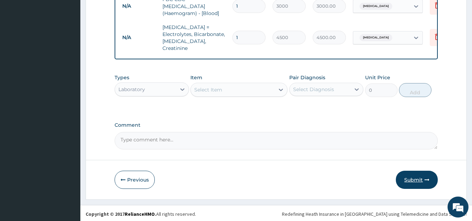
click at [415, 176] on button "Submit" at bounding box center [416, 180] width 42 height 18
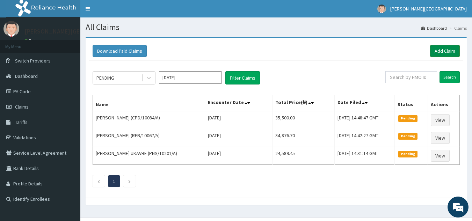
click at [447, 48] on link "Add Claim" at bounding box center [445, 51] width 30 height 12
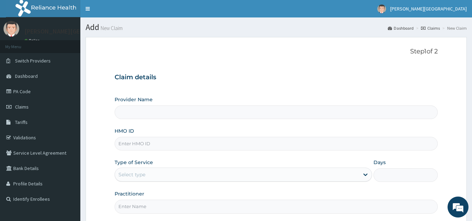
click at [157, 141] on input "HMO ID" at bounding box center [275, 144] width 323 height 14
type input "P"
type input "[PERSON_NAME] Clinic - Ikorodu"
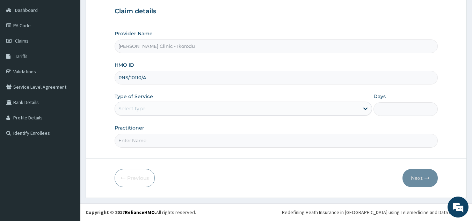
type input "PNS/10110/A"
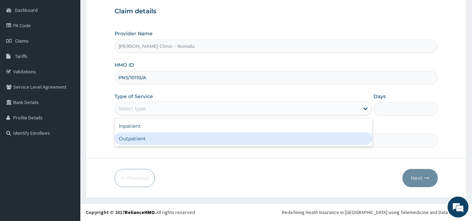
drag, startPoint x: 163, startPoint y: 105, endPoint x: 147, endPoint y: 136, distance: 35.0
click at [147, 116] on div "option Outpatient focused, 2 of 2. 2 results available. Use Up and Down to choo…" at bounding box center [242, 109] width 257 height 14
click at [147, 136] on div "Outpatient" at bounding box center [242, 138] width 257 height 13
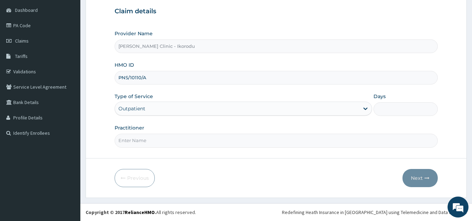
type input "1"
click at [147, 136] on input "Practitioner" at bounding box center [275, 141] width 323 height 14
drag, startPoint x: 147, startPoint y: 136, endPoint x: 158, endPoint y: 153, distance: 19.7
click at [158, 153] on form "Step 1 of 2 Claim details Provider Name [PERSON_NAME] Clinic - Ikorodu HMO ID P…" at bounding box center [276, 84] width 381 height 227
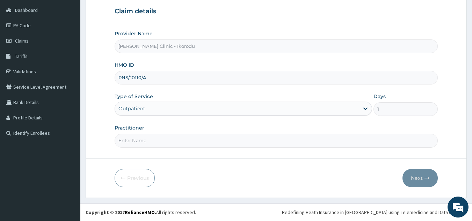
type input "DR [PERSON_NAME]"
click at [423, 181] on button "Next" at bounding box center [419, 178] width 35 height 18
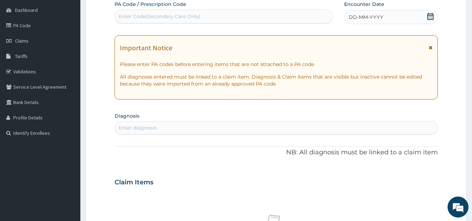
click at [193, 13] on div "Enter Code(Secondary Care Only)" at bounding box center [159, 16] width 82 height 7
type input "PA/FA6EAA"
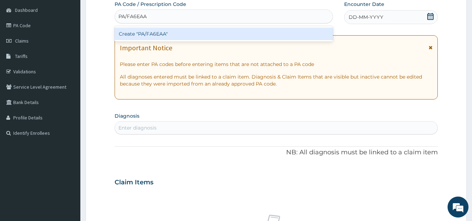
click at [197, 34] on div "Create "PA/FA6EAA"" at bounding box center [223, 34] width 219 height 13
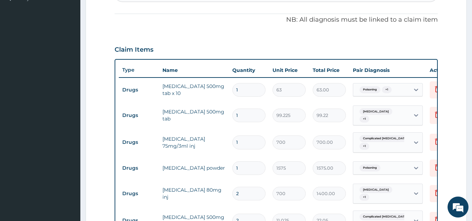
scroll to position [200, 0]
click at [242, 97] on input "1" at bounding box center [248, 90] width 33 height 14
type input "14"
type input "882.00"
type input "14"
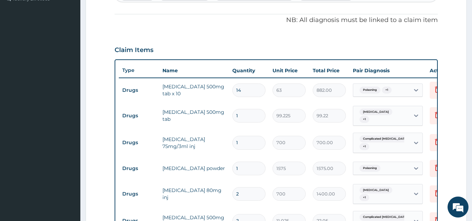
click at [241, 114] on input "1" at bounding box center [248, 116] width 33 height 14
type input "18"
type input "1786.05"
type input "0"
type input "0.00"
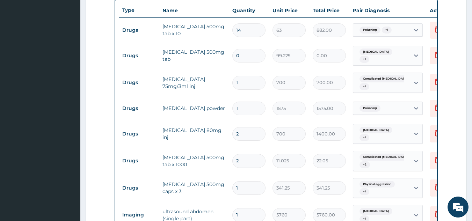
scroll to position [265, 0]
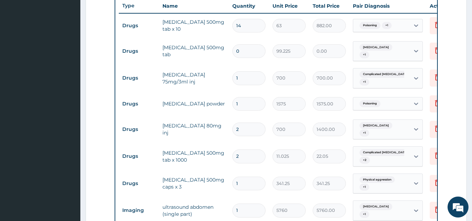
type input "0"
click at [250, 161] on input "2" at bounding box center [248, 156] width 33 height 14
type input "0.00"
type input "1"
type input "11.03"
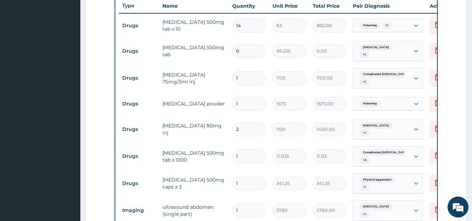
type input "18"
type input "198.45"
type input "18"
click at [227, 167] on tr "Drugs paracetamol 500mg tab x 1000 18 11.025 198.45 Complicated malaria + 2 Del…" at bounding box center [290, 156] width 342 height 27
click at [246, 186] on input "1" at bounding box center [248, 184] width 33 height 14
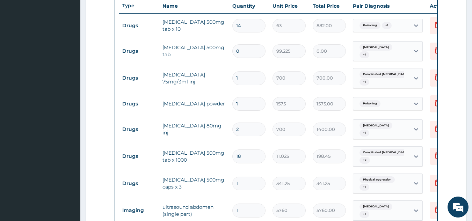
type input "14"
type input "4777.50"
type input "14"
click at [217, 192] on td "azithromycin 500mg caps x 3" at bounding box center [194, 183] width 70 height 21
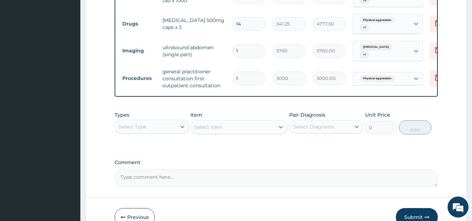
scroll to position [425, 0]
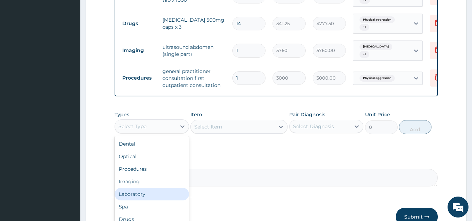
drag, startPoint x: 169, startPoint y: 132, endPoint x: 145, endPoint y: 205, distance: 77.0
click at [145, 133] on div "option Laboratory focused, 5 of 10. 10 results available. Use Up and Down to ch…" at bounding box center [151, 126] width 74 height 14
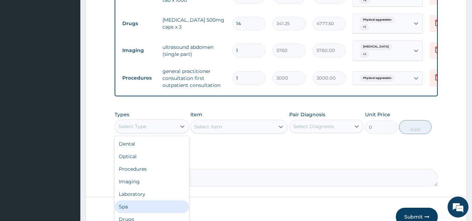
scroll to position [24, 0]
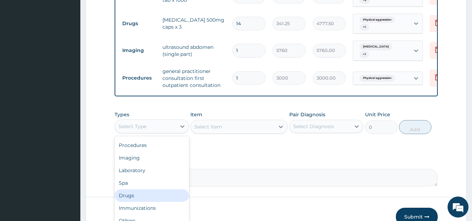
click at [145, 201] on div "Drugs" at bounding box center [151, 195] width 74 height 13
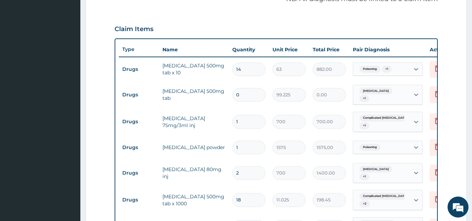
scroll to position [469, 0]
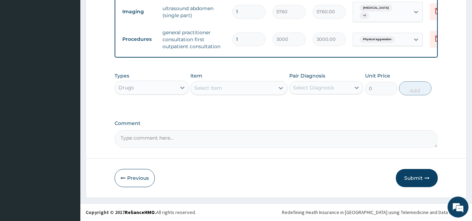
click at [238, 90] on div "Select Item" at bounding box center [233, 87] width 84 height 11
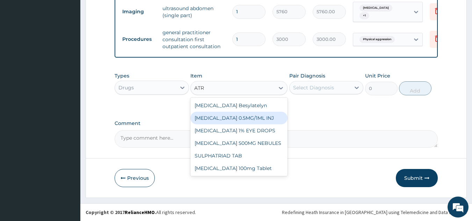
type input "ATR"
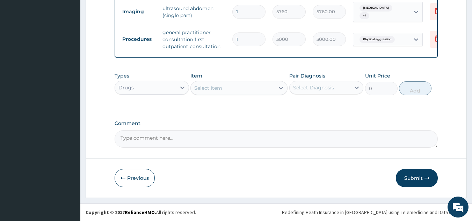
click at [227, 88] on div "Select Item" at bounding box center [233, 87] width 84 height 11
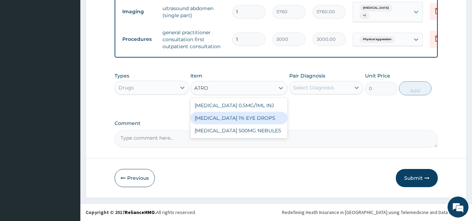
type input "ATRO"
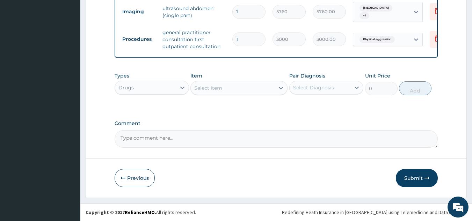
click at [229, 91] on div "Select Item" at bounding box center [233, 87] width 84 height 11
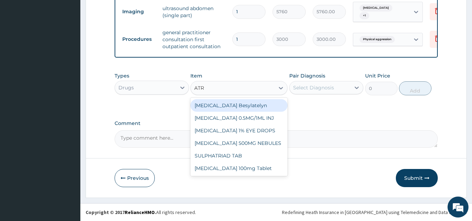
type input "ATRO"
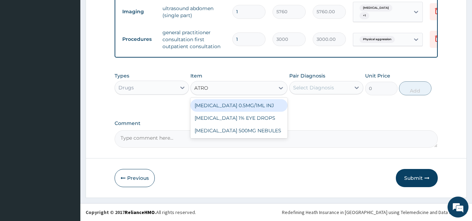
click at [230, 107] on div "ATROPINE 0.5MG/1ML INJ" at bounding box center [238, 105] width 97 height 13
type input "2100"
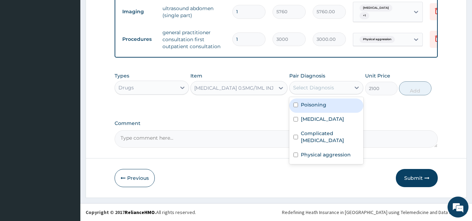
click at [309, 91] on div "Select Diagnosis" at bounding box center [319, 87] width 61 height 11
click at [314, 103] on label "Poisoning" at bounding box center [313, 104] width 25 height 7
checkbox input "true"
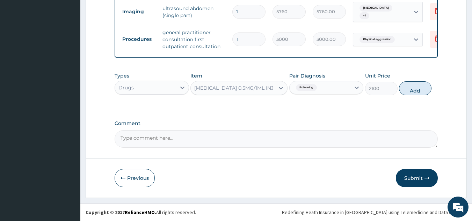
click at [410, 86] on button "Add" at bounding box center [415, 88] width 32 height 14
type input "0"
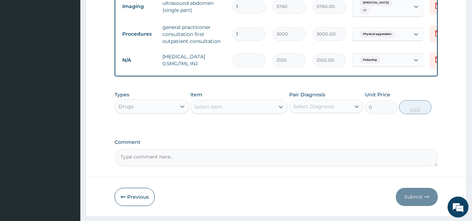
type input "0.00"
type input "3"
type input "6300.00"
type input "3"
click at [390, 159] on textarea "Comment" at bounding box center [275, 157] width 323 height 17
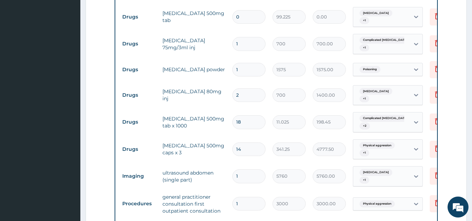
scroll to position [295, 0]
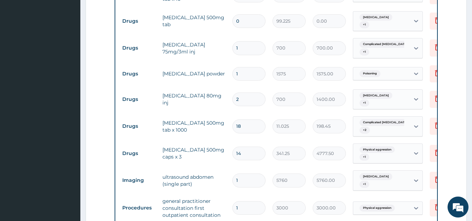
click at [245, 18] on input "0" at bounding box center [248, 21] width 33 height 14
type input "1"
type input "99.22"
type input "18"
type input "1786.05"
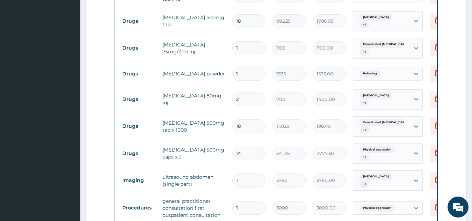
type input "18"
click at [240, 36] on tr "Drugs diclofenac 75mg/3ml inj 1 700 700.00 Complicated malaria + 1 Delete" at bounding box center [290, 48] width 342 height 27
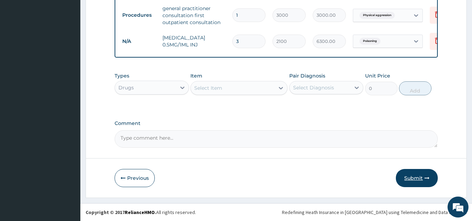
click at [423, 184] on button "Submit" at bounding box center [416, 178] width 42 height 18
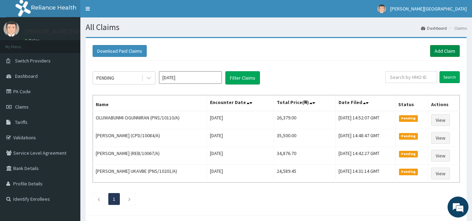
click at [445, 51] on link "Add Claim" at bounding box center [445, 51] width 30 height 12
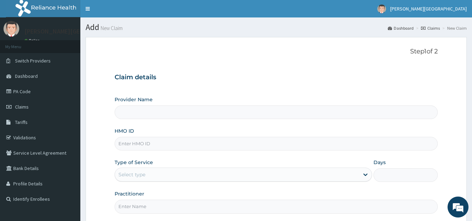
click at [202, 146] on input "HMO ID" at bounding box center [275, 144] width 323 height 14
type input "[PERSON_NAME] Clinic - Ikorodu"
type input "SH/SNL/10917"
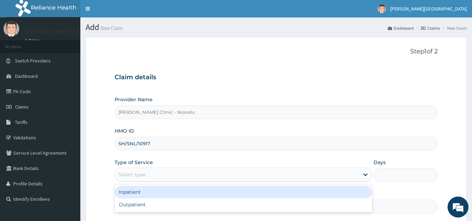
click at [168, 174] on div "Select type" at bounding box center [237, 174] width 244 height 11
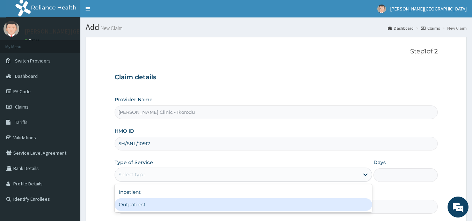
click at [147, 201] on div "Outpatient" at bounding box center [242, 204] width 257 height 13
type input "1"
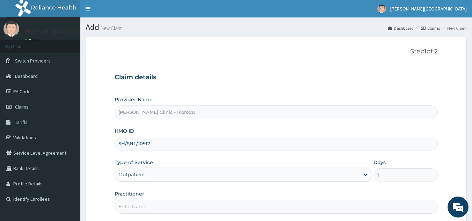
scroll to position [66, 0]
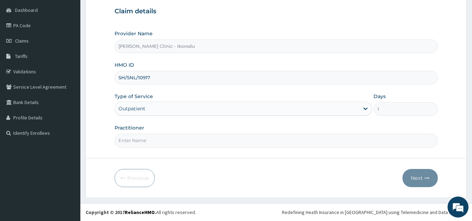
click at [175, 138] on input "Practitioner" at bounding box center [275, 141] width 323 height 14
type input "DR [PERSON_NAME]"
click at [424, 177] on icon "button" at bounding box center [426, 178] width 5 height 5
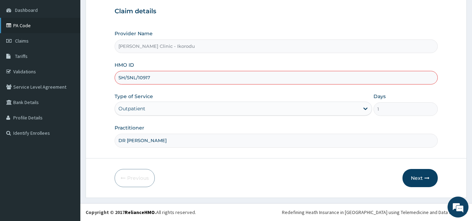
click at [32, 27] on link "PA Code" at bounding box center [40, 25] width 80 height 15
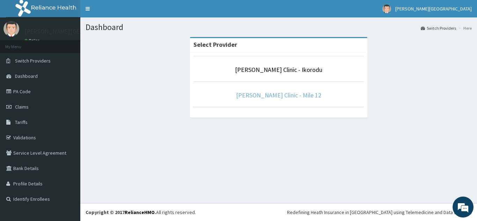
click at [270, 96] on link "[PERSON_NAME] Clinic - Mile 12" at bounding box center [278, 95] width 85 height 8
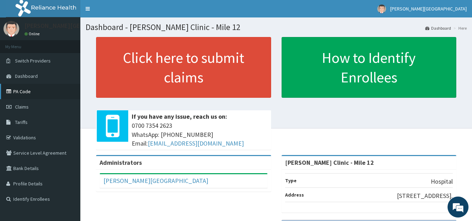
click at [29, 89] on link "PA Code" at bounding box center [40, 91] width 80 height 15
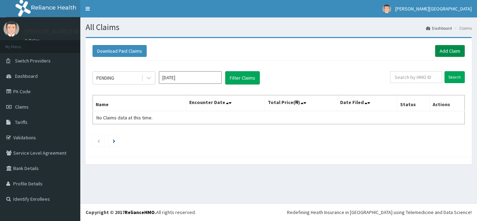
click at [450, 50] on link "Add Claim" at bounding box center [450, 51] width 30 height 12
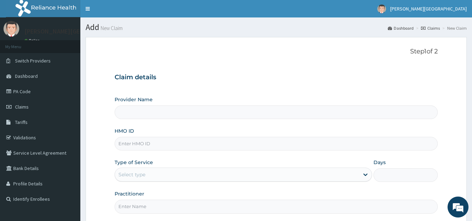
click at [202, 147] on input "HMO ID" at bounding box center [275, 144] width 323 height 14
type input "[PERSON_NAME] Clinic - Mile 12"
paste input "Mvm/10005/d"
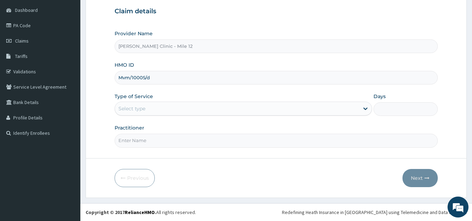
type input "Mvm/10005/d"
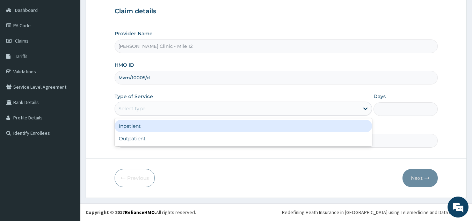
drag, startPoint x: 204, startPoint y: 112, endPoint x: 161, endPoint y: 135, distance: 49.2
click at [161, 116] on div "option Inpatient focused, 1 of 2. 2 results available. Use Up and Down to choos…" at bounding box center [242, 109] width 257 height 14
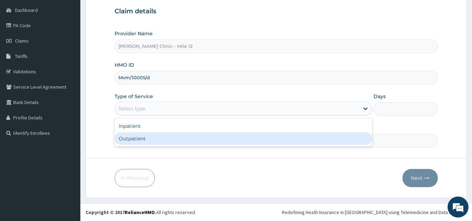
click at [161, 135] on div "Outpatient" at bounding box center [242, 138] width 257 height 13
type input "1"
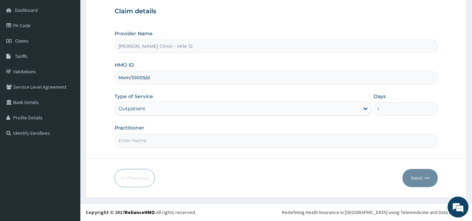
click at [155, 141] on input "Practitioner" at bounding box center [275, 141] width 323 height 14
type input "DR [PERSON_NAME]"
click at [417, 179] on button "Next" at bounding box center [419, 178] width 35 height 18
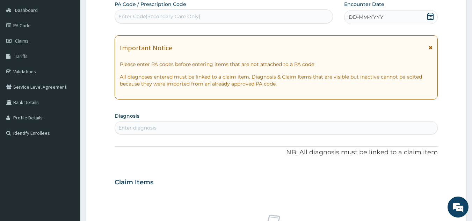
scroll to position [0, 0]
click at [287, 21] on div "Enter Code(Secondary Care Only)" at bounding box center [224, 16] width 218 height 11
type input "PA/26A6A2"
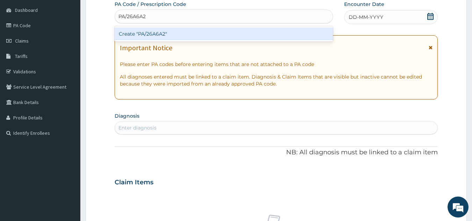
click at [243, 32] on div "Create "PA/26A6A2"" at bounding box center [223, 34] width 219 height 13
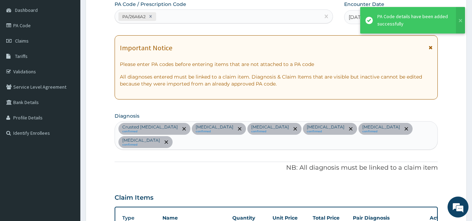
scroll to position [417, 0]
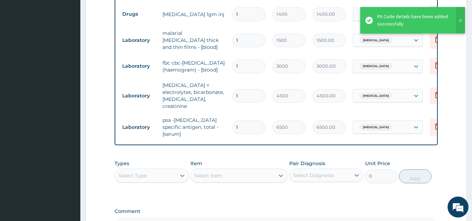
click at [237, 156] on div "Types Select Type Item Select Item Pair Diagnosis Select Diagnosis Unit Price 0…" at bounding box center [275, 171] width 323 height 30
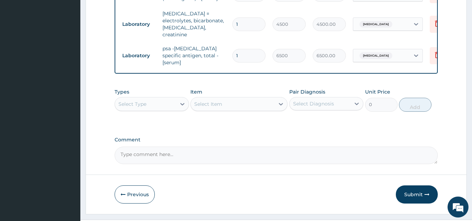
scroll to position [492, 0]
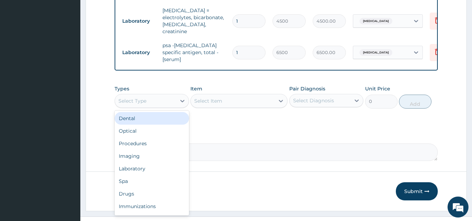
click at [157, 95] on div "Select Type" at bounding box center [145, 100] width 61 height 11
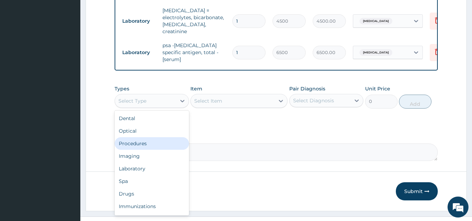
click at [139, 137] on div "Procedures" at bounding box center [151, 143] width 74 height 13
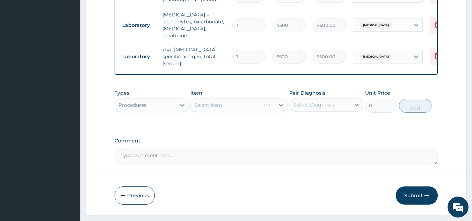
scroll to position [488, 0]
click at [209, 98] on div "Select Item" at bounding box center [238, 105] width 97 height 14
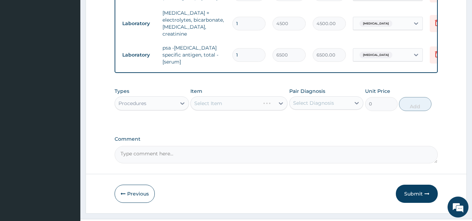
scroll to position [490, 0]
